Goal: Task Accomplishment & Management: Use online tool/utility

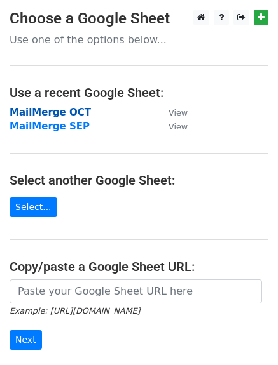
click at [48, 109] on strong "MailMerge OCT" at bounding box center [50, 112] width 81 height 11
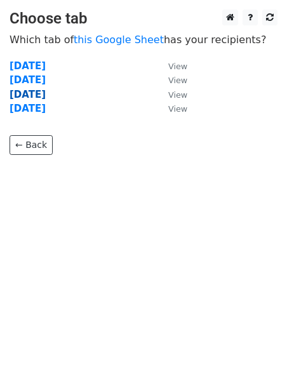
click at [27, 97] on strong "[DATE]" at bounding box center [28, 94] width 36 height 11
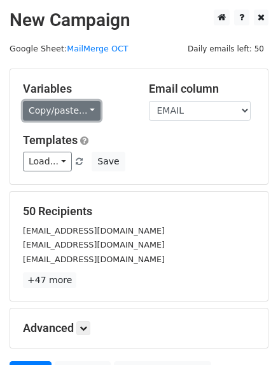
click at [49, 109] on link "Copy/paste..." at bounding box center [61, 111] width 77 height 20
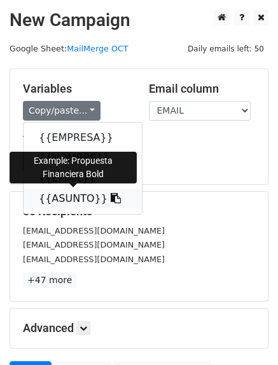
click at [56, 196] on link "{{ASUNTO}}" at bounding box center [82, 199] width 118 height 20
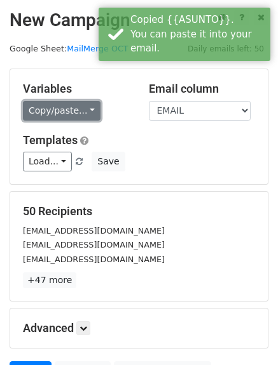
click at [41, 112] on link "Copy/paste..." at bounding box center [61, 111] width 77 height 20
click at [43, 110] on link "Copy/paste..." at bounding box center [61, 111] width 77 height 20
click at [43, 112] on link "Copy/paste..." at bounding box center [61, 111] width 77 height 20
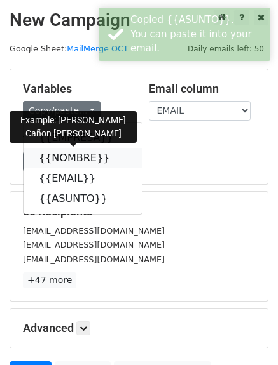
click at [57, 154] on link "{{NOMBRE}}" at bounding box center [82, 158] width 118 height 20
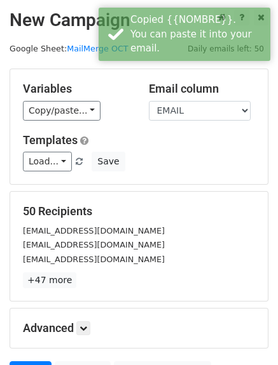
click at [59, 99] on div "Variables Copy/paste... {{EMPRESA}} {{NOMBRE}} {{EMAIL}} {{ASUNTO}}" at bounding box center [76, 101] width 126 height 39
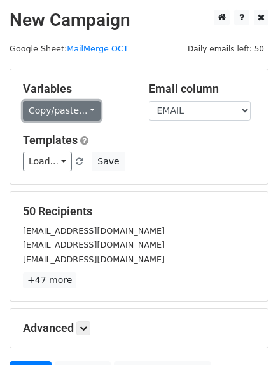
click at [58, 109] on link "Copy/paste..." at bounding box center [61, 111] width 77 height 20
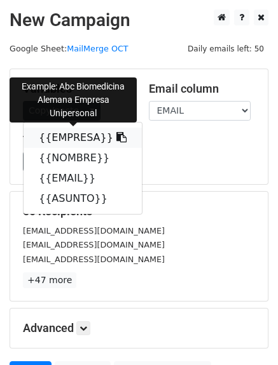
click at [64, 139] on link "{{EMPRESA}}" at bounding box center [82, 138] width 118 height 20
